Goal: Task Accomplishment & Management: Manage account settings

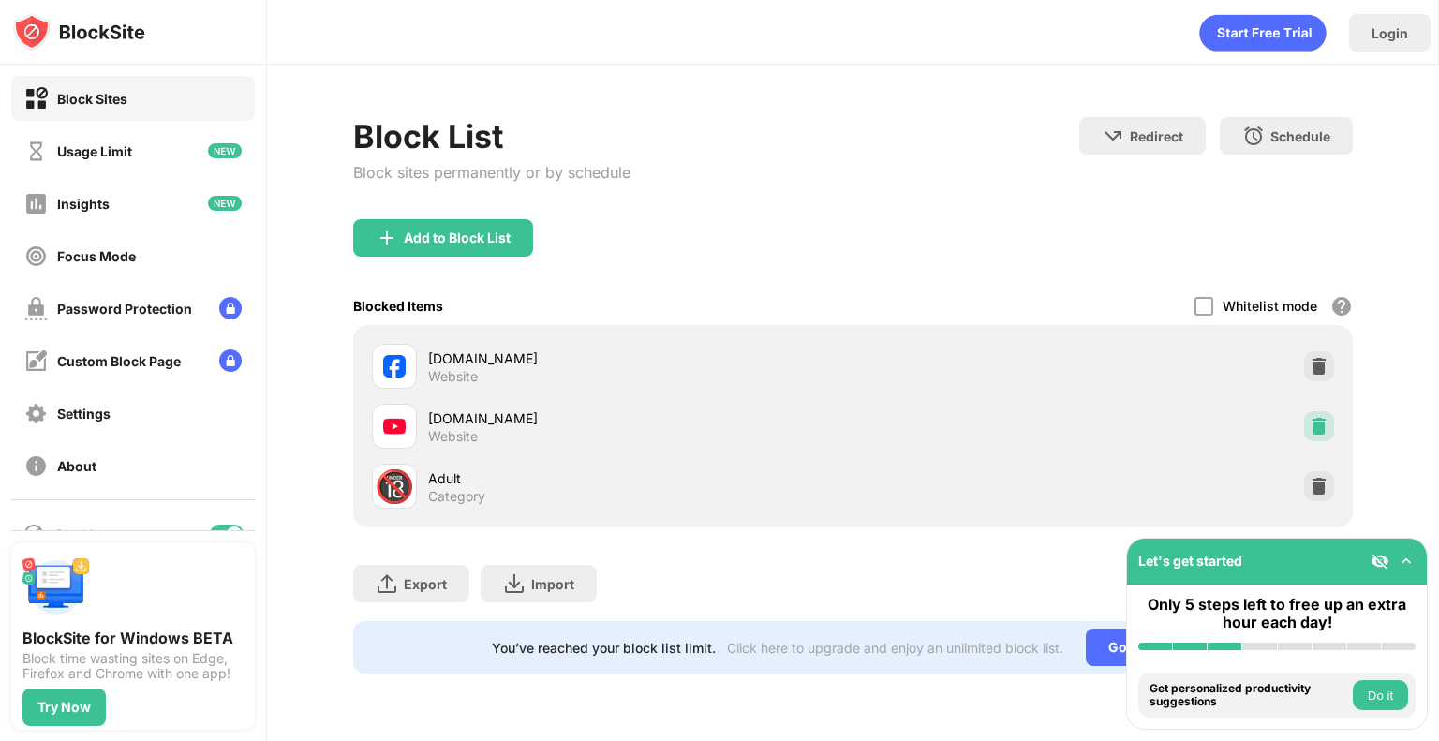
click at [1321, 430] on img at bounding box center [1318, 426] width 19 height 19
